Goal: Transaction & Acquisition: Purchase product/service

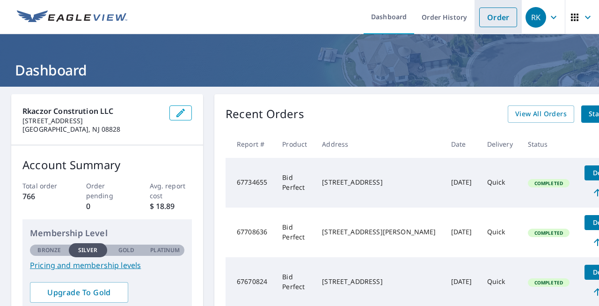
click at [507, 22] on link "Order" at bounding box center [498, 17] width 38 height 20
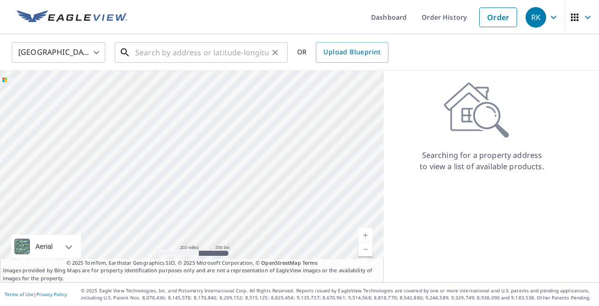
click at [144, 51] on input "text" at bounding box center [201, 52] width 133 height 26
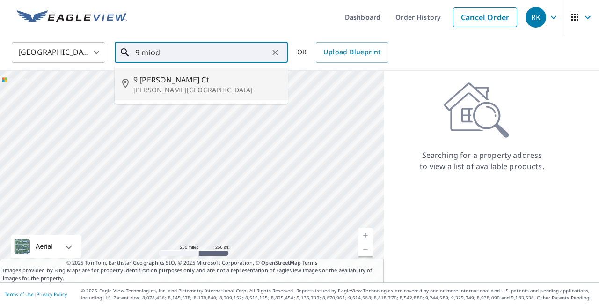
click at [169, 81] on span "9 [PERSON_NAME] Ct" at bounding box center [206, 79] width 147 height 11
type input "[STREET_ADDRESS][PERSON_NAME][PERSON_NAME]"
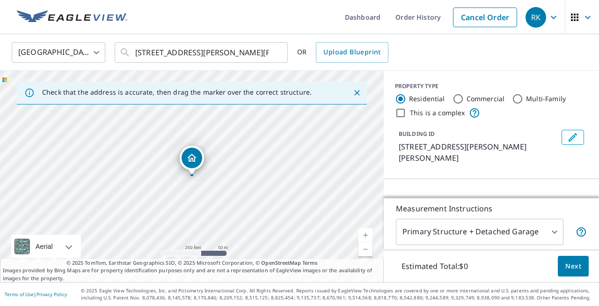
click at [366, 231] on link "Current Level 17, Zoom In" at bounding box center [366, 235] width 14 height 14
click at [366, 231] on link "Current Level 18, Zoom In" at bounding box center [366, 235] width 14 height 14
click at [366, 231] on link "Current Level 20, Zoom In Disabled" at bounding box center [366, 235] width 14 height 14
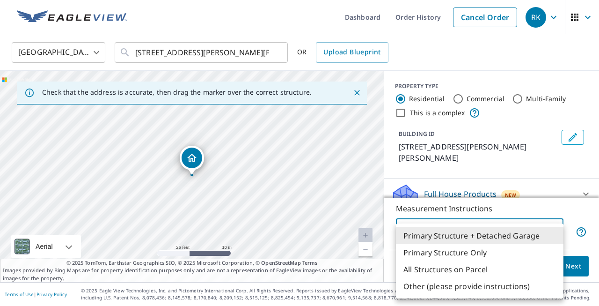
click at [556, 231] on body "RK RK Dashboard Order History Cancel Order RK United States US ​ [STREET_ADDRES…" at bounding box center [299, 153] width 599 height 306
click at [486, 252] on li "Primary Structure Only" at bounding box center [480, 252] width 168 height 17
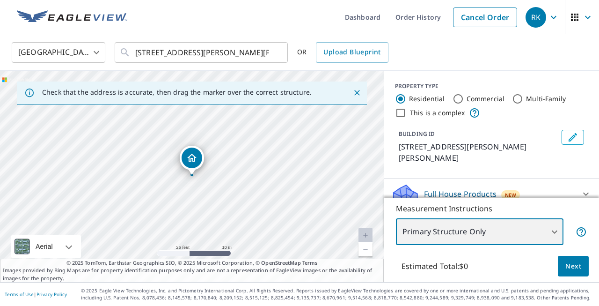
type input "2"
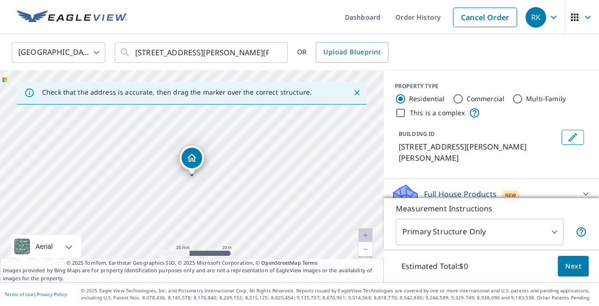
click at [591, 114] on div "PROPERTY TYPE Residential Commercial Multi-Family This is a complex BUILDING ID…" at bounding box center [491, 125] width 215 height 108
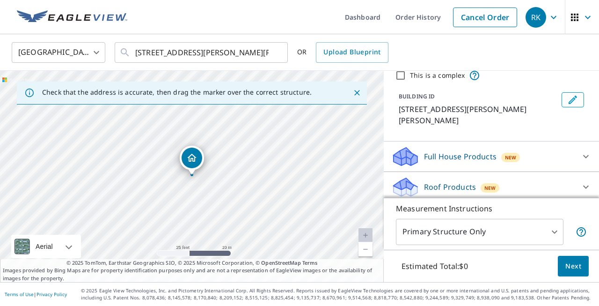
scroll to position [56, 0]
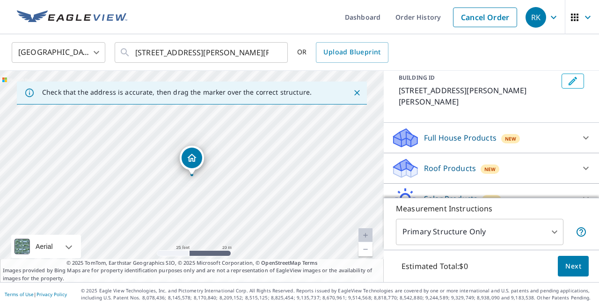
click at [587, 167] on icon at bounding box center [586, 168] width 6 height 3
click at [594, 97] on div "BUILDING ID [STREET_ADDRESS][PERSON_NAME]" at bounding box center [491, 90] width 215 height 41
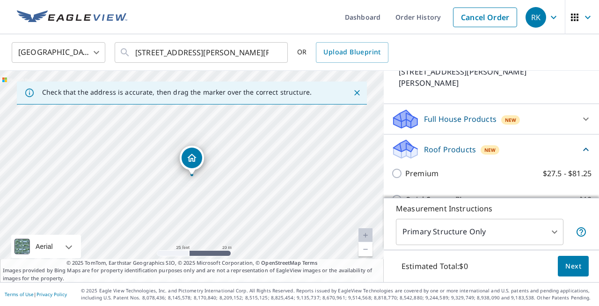
scroll to position [94, 0]
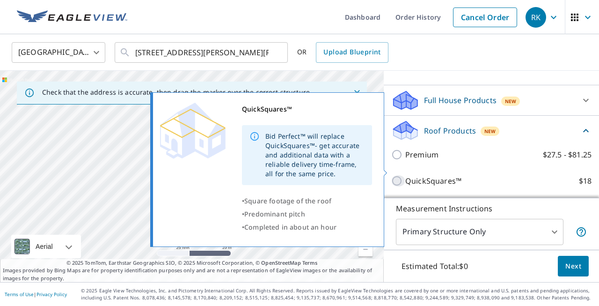
click at [399, 175] on input "QuickSquares™ $18" at bounding box center [398, 180] width 14 height 11
checkbox input "true"
type input "1"
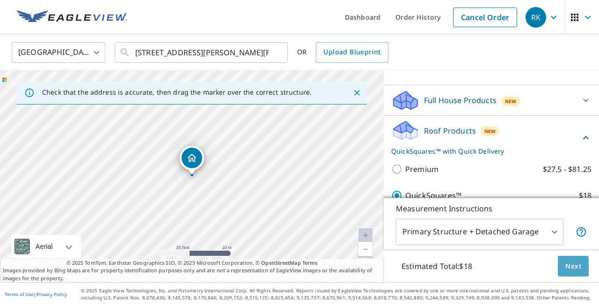
click at [573, 269] on span "Next" at bounding box center [574, 266] width 16 height 12
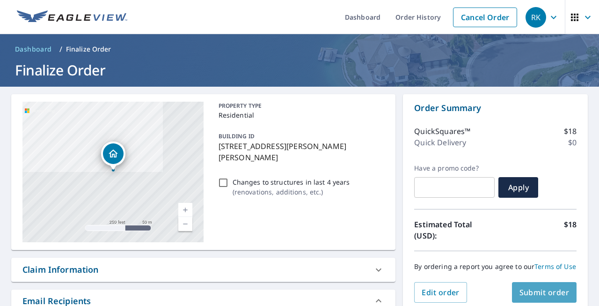
click at [553, 293] on span "Submit order" at bounding box center [545, 292] width 50 height 10
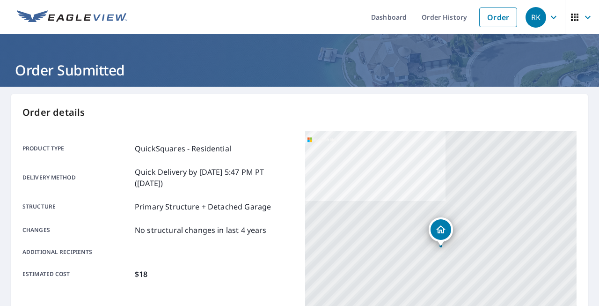
click at [589, 229] on main "Order details Product type QuickSquares - Residential Delivery method Quick Del…" at bounding box center [299, 307] width 599 height 441
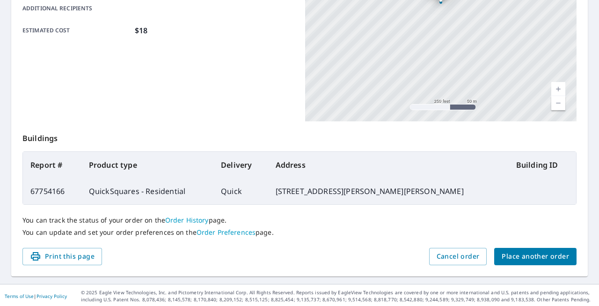
scroll to position [245, 0]
